Goal: Connect with others: Find contact information

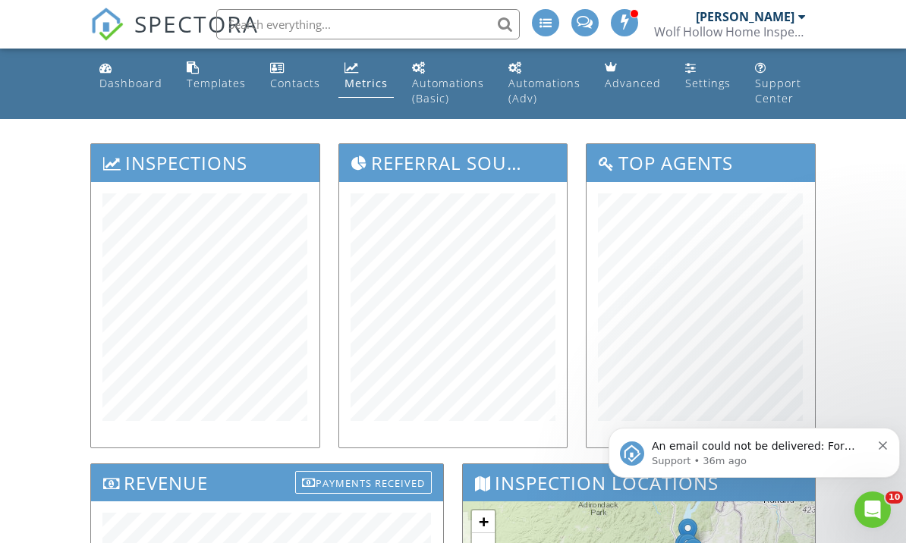
click at [746, 33] on div "Wolf Hollow Home Inspections" at bounding box center [730, 31] width 152 height 15
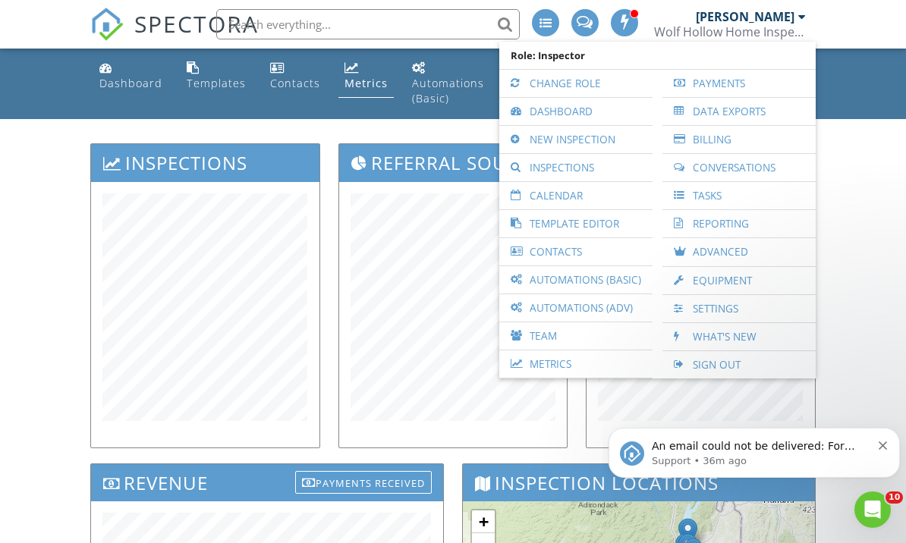
click at [705, 254] on link "Advanced" at bounding box center [739, 252] width 138 height 28
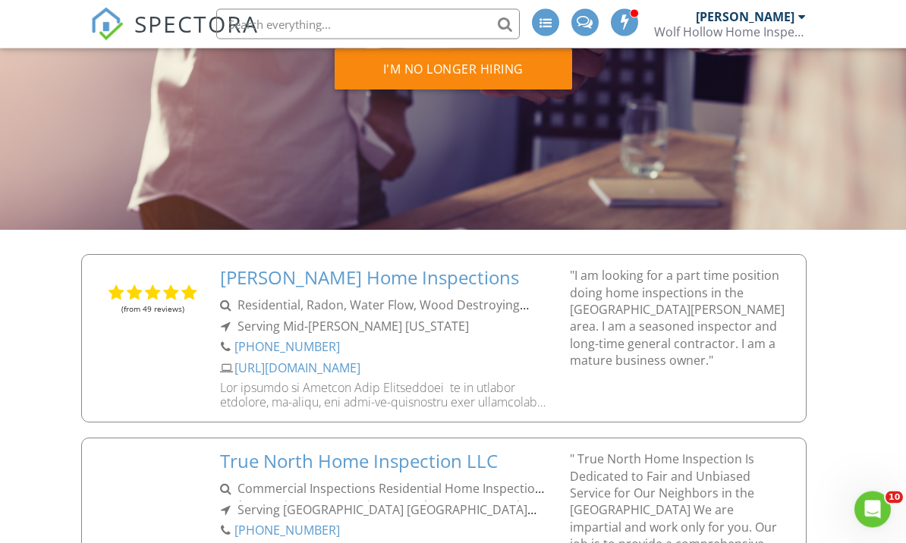
scroll to position [245, 0]
click at [433, 276] on h5 "[PERSON_NAME] Home Inspections" at bounding box center [386, 278] width 332 height 22
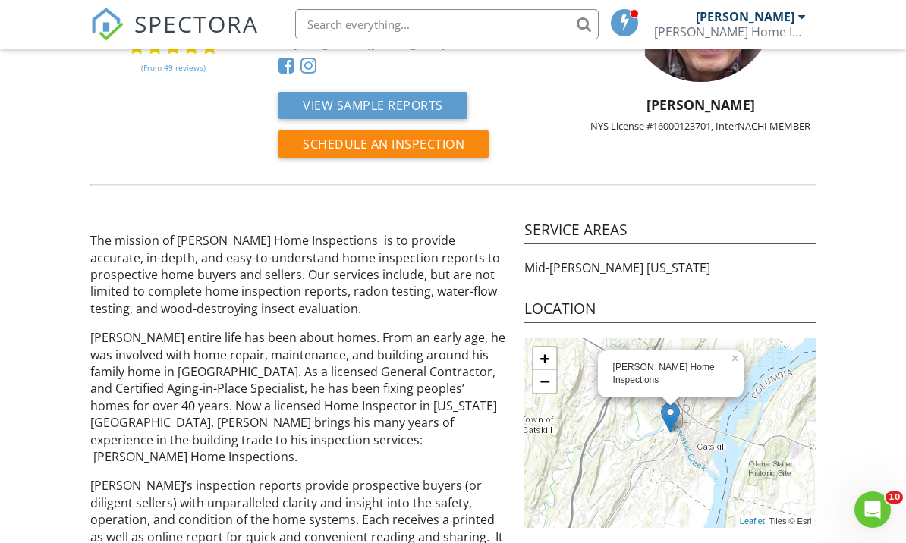
scroll to position [144, 0]
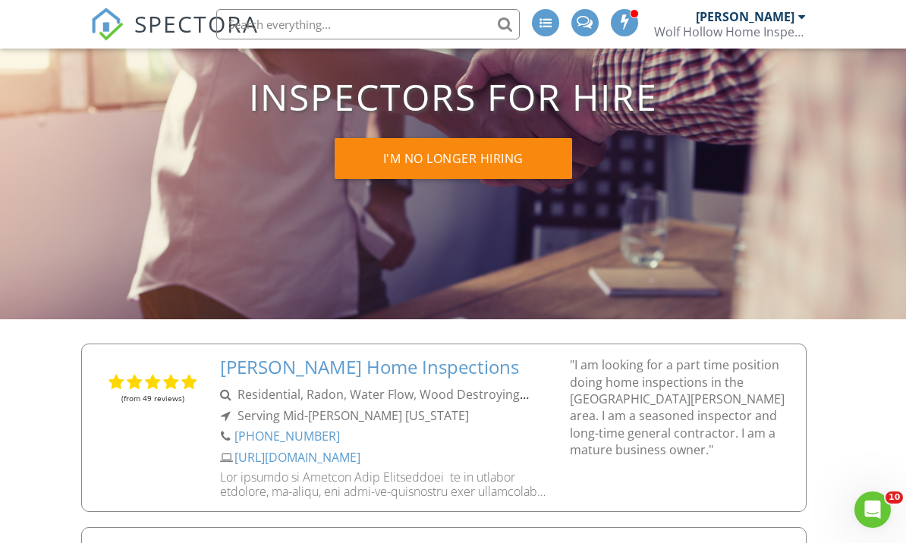
scroll to position [291, 0]
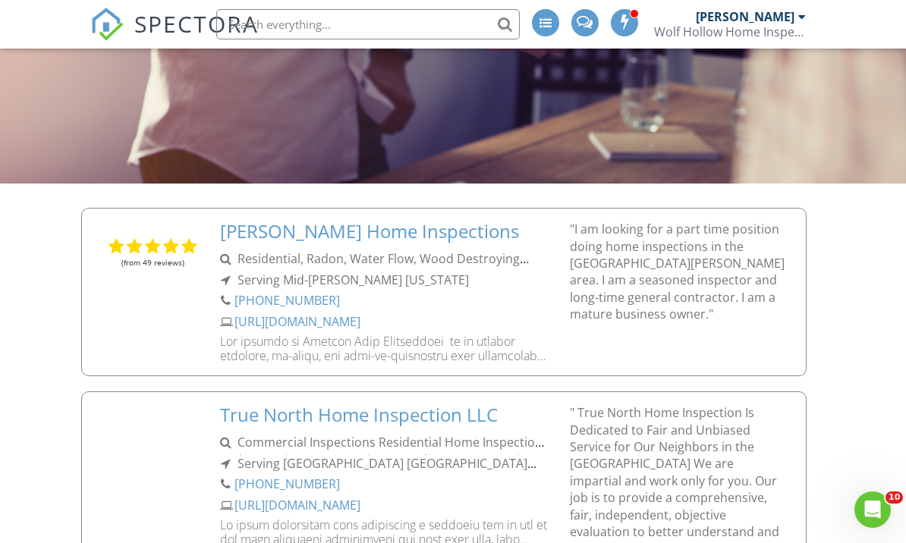
click at [305, 320] on div "[URL][DOMAIN_NAME]" at bounding box center [386, 323] width 332 height 21
